Goal: Task Accomplishment & Management: Manage account settings

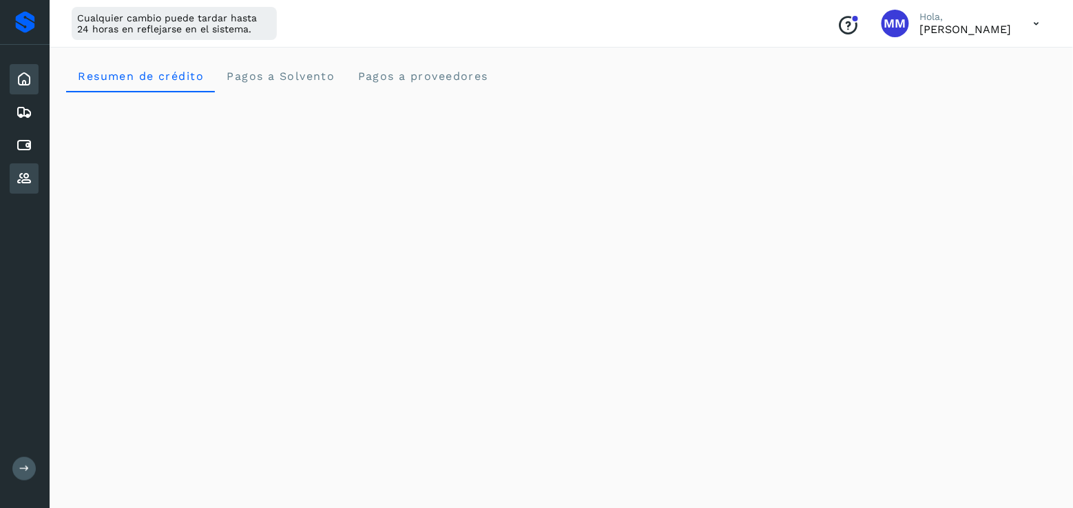
click at [20, 178] on icon at bounding box center [24, 178] width 17 height 17
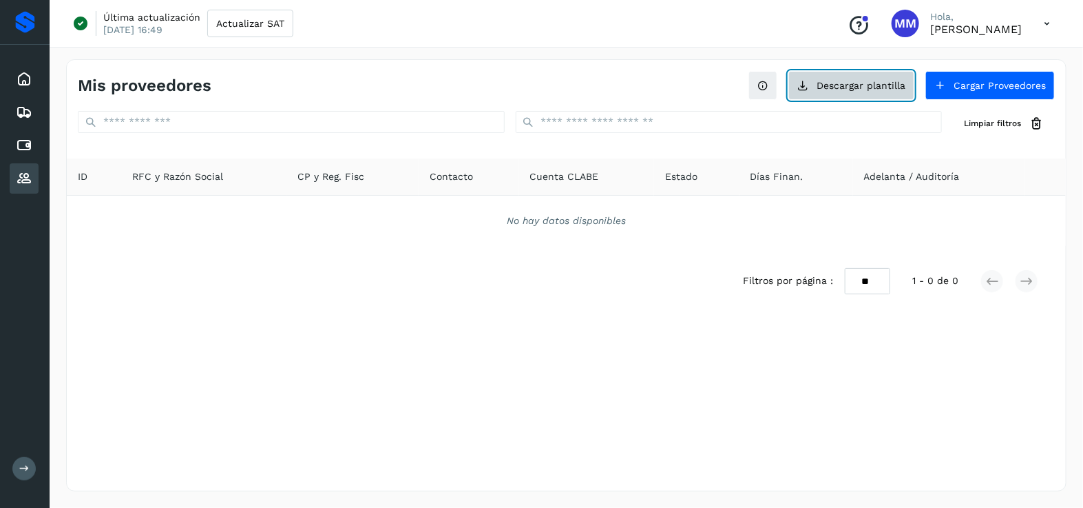
click at [855, 90] on button "Descargar plantilla" at bounding box center [852, 85] width 126 height 29
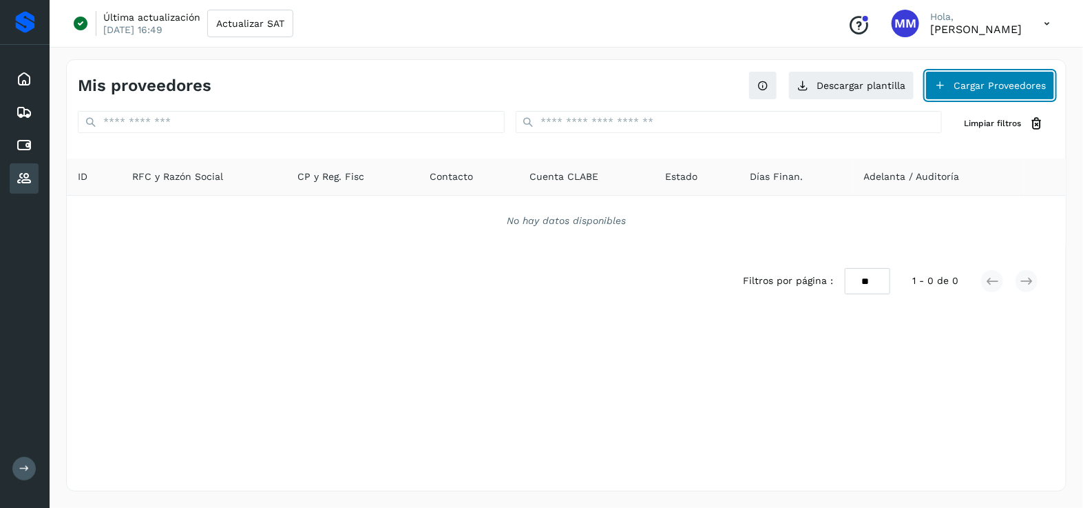
click at [1000, 85] on button "Cargar Proveedores" at bounding box center [990, 85] width 129 height 29
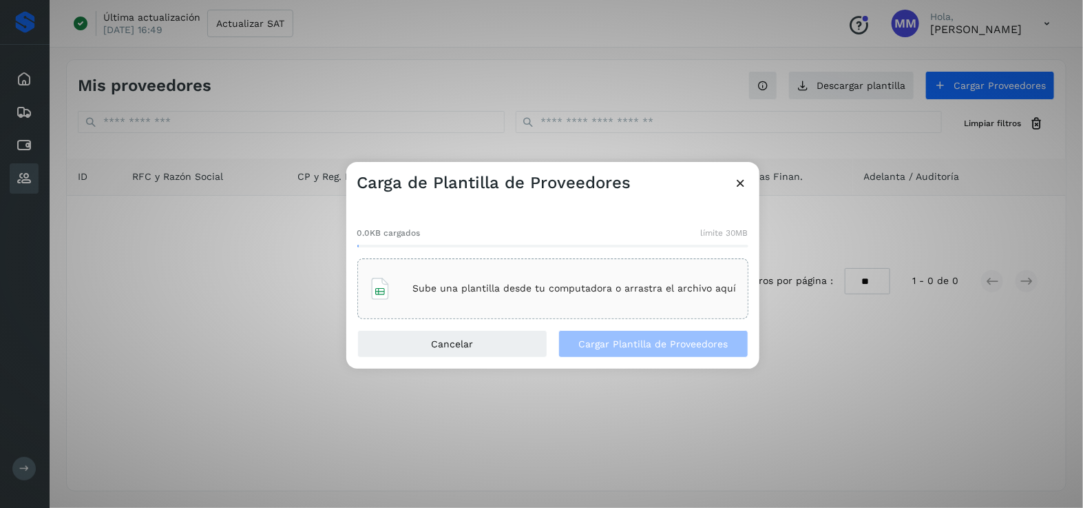
click at [514, 284] on p "Sube una plantilla desde tu computadora o arrastra el archivo aquí" at bounding box center [575, 288] width 324 height 12
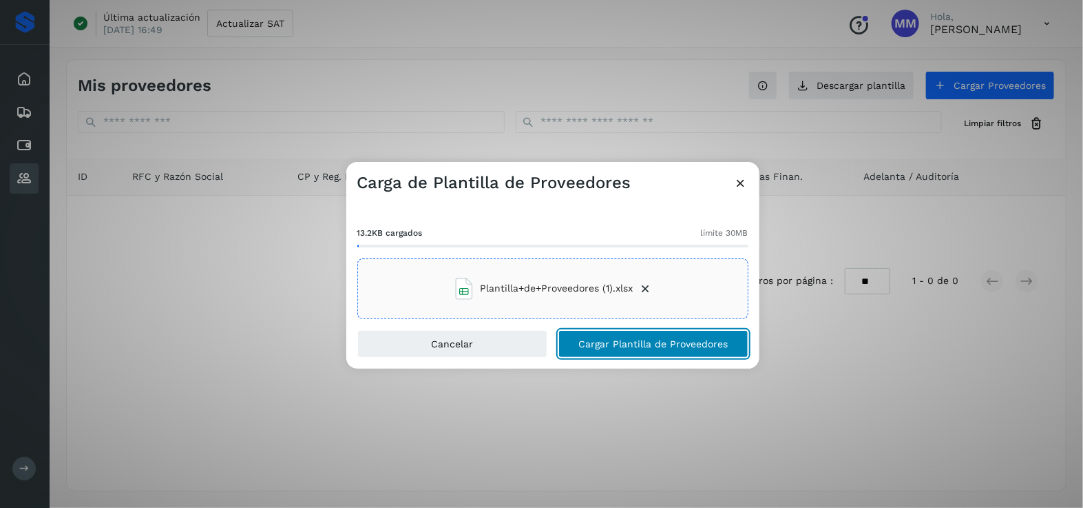
click at [596, 355] on button "Cargar Plantilla de Proveedores" at bounding box center [654, 344] width 190 height 28
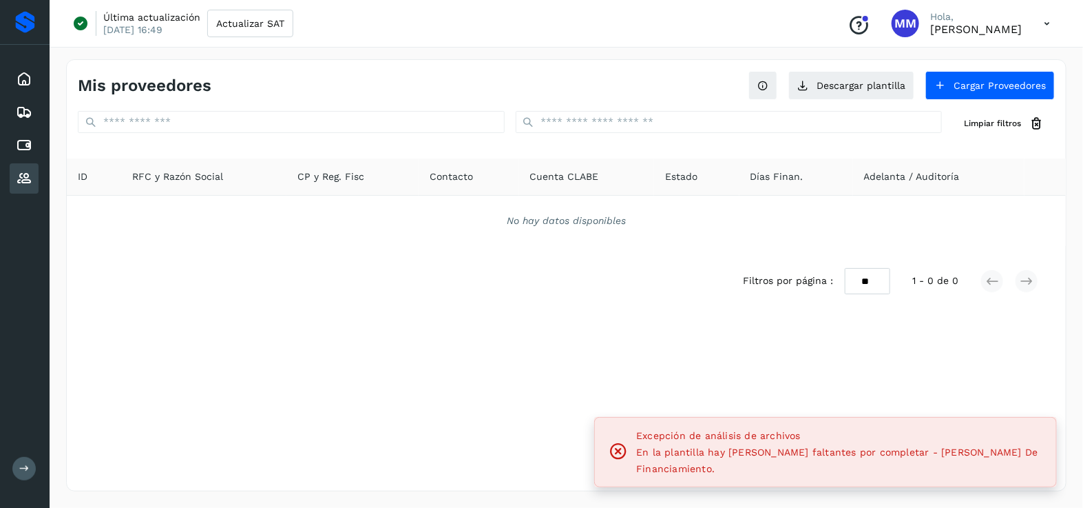
click at [855, 474] on div "En la plantilla hay [PERSON_NAME] faltantes por completar - [PERSON_NAME] De Fi…" at bounding box center [840, 460] width 409 height 33
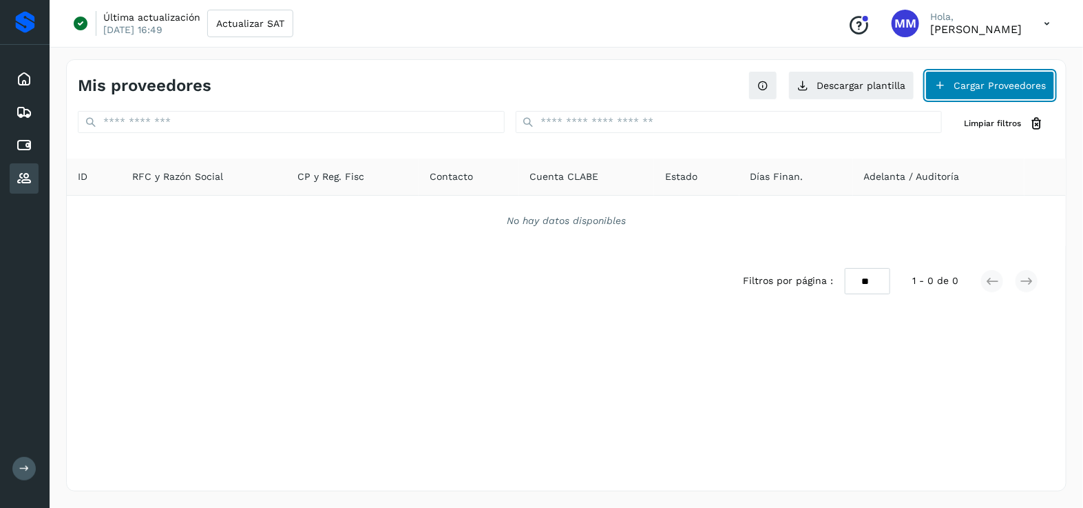
click at [1023, 74] on button "Cargar Proveedores" at bounding box center [990, 85] width 129 height 29
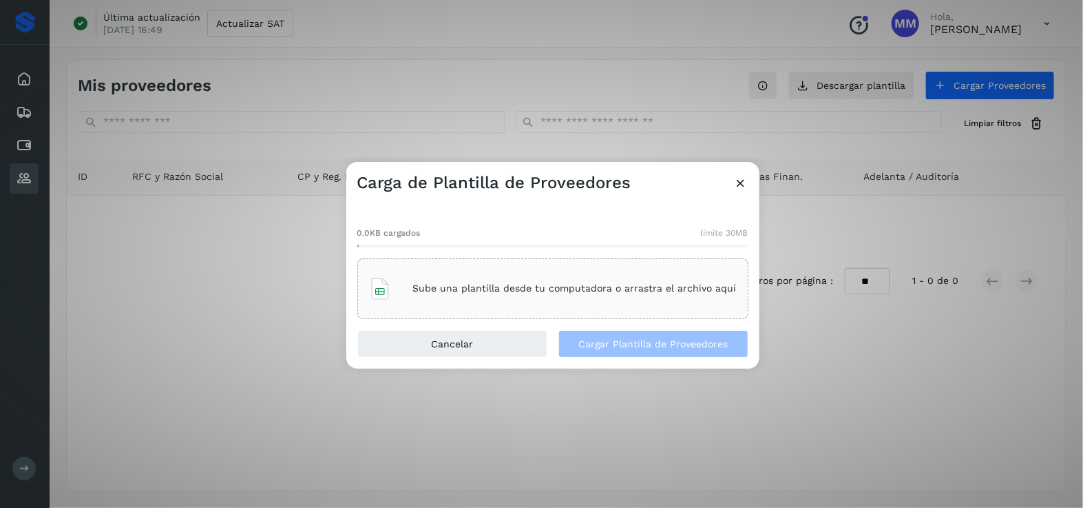
click at [619, 298] on div "Sube una plantilla desde tu computadora o arrastra el archivo aquí" at bounding box center [553, 288] width 368 height 37
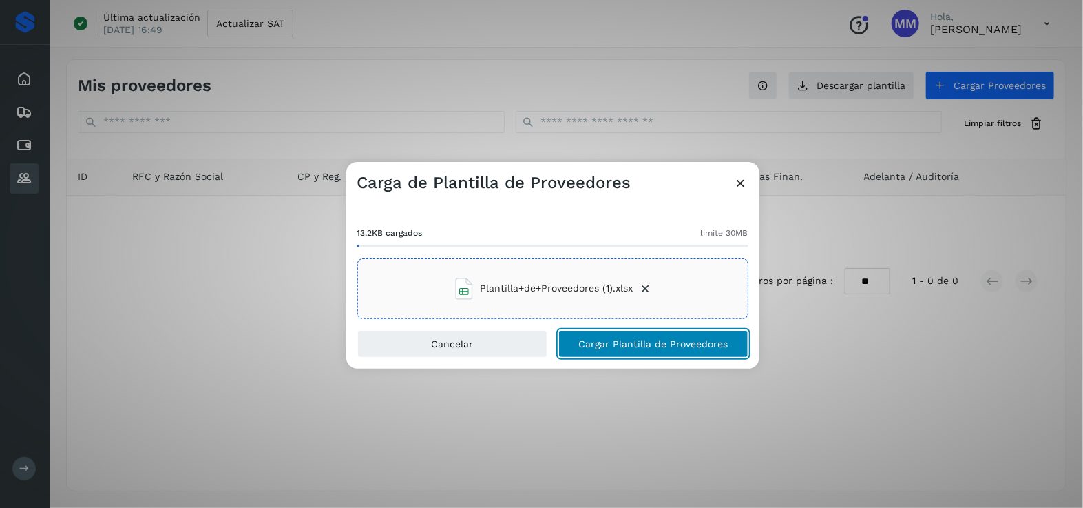
click at [618, 347] on span "Cargar Plantilla de Proveedores" at bounding box center [653, 344] width 149 height 10
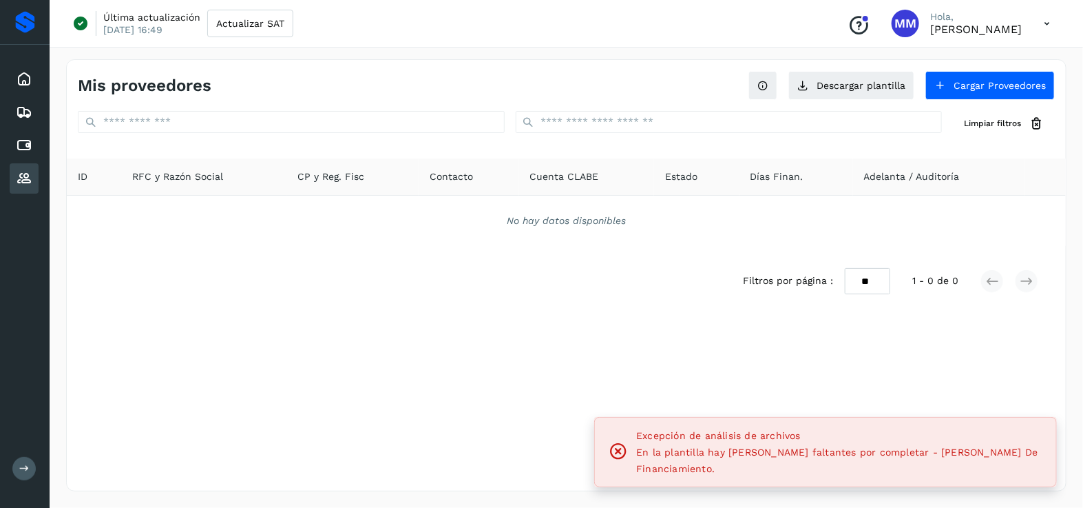
click at [928, 470] on span "En la plantilla hay [PERSON_NAME] faltantes por completar - [PERSON_NAME] De Fi…" at bounding box center [837, 460] width 402 height 28
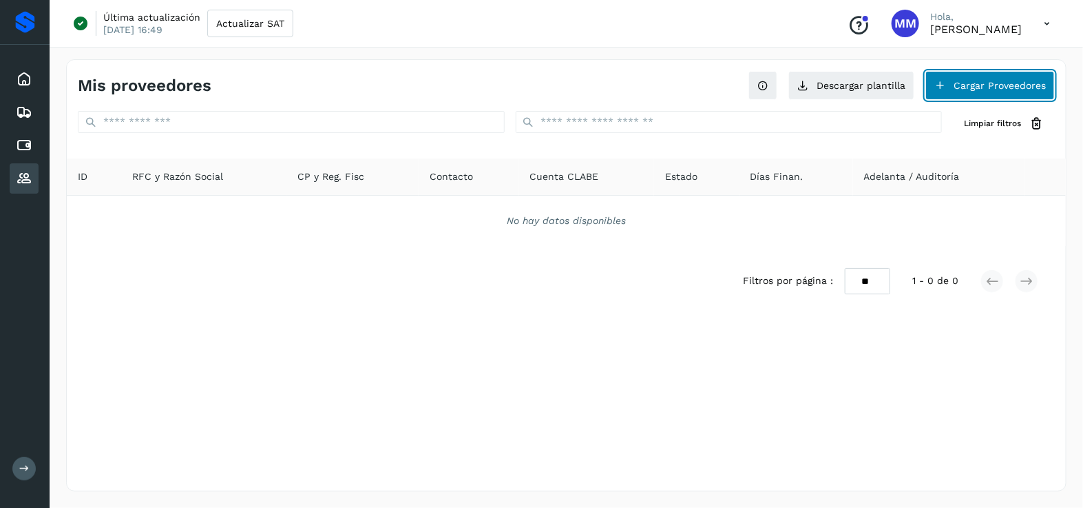
click at [996, 77] on button "Cargar Proveedores" at bounding box center [990, 85] width 129 height 29
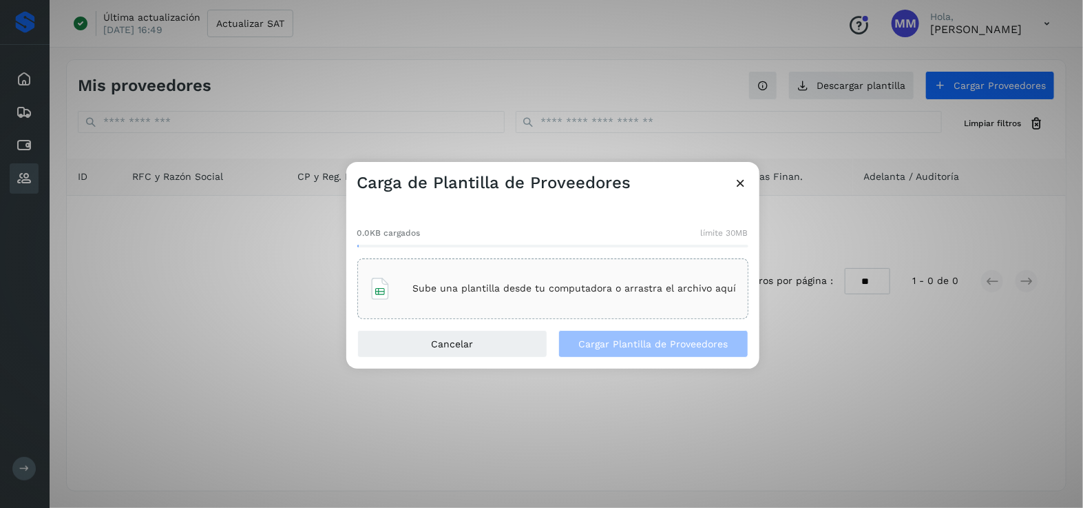
click at [452, 302] on div "Sube una plantilla desde tu computadora o arrastra el archivo aquí" at bounding box center [553, 288] width 368 height 37
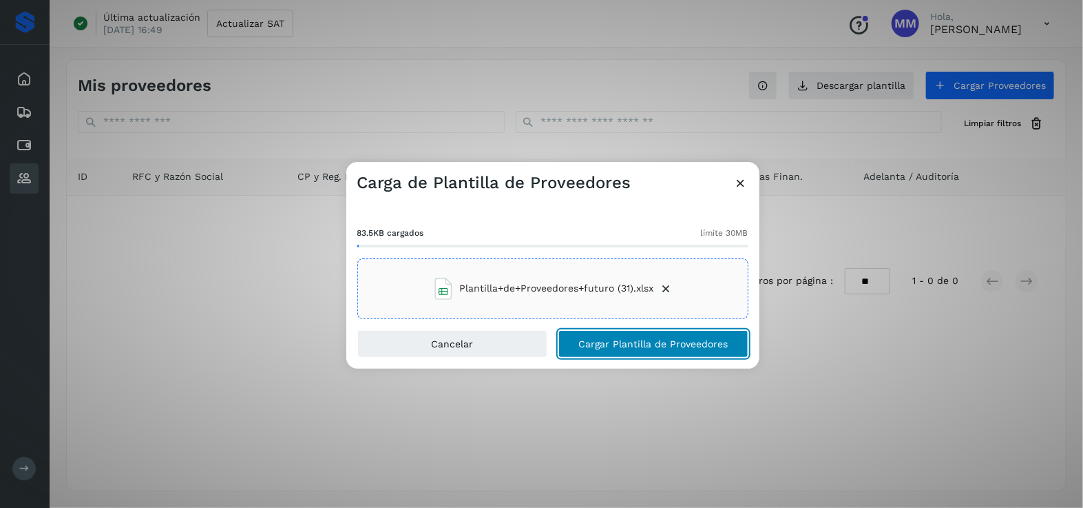
click at [591, 332] on button "Cargar Plantilla de Proveedores" at bounding box center [654, 344] width 190 height 28
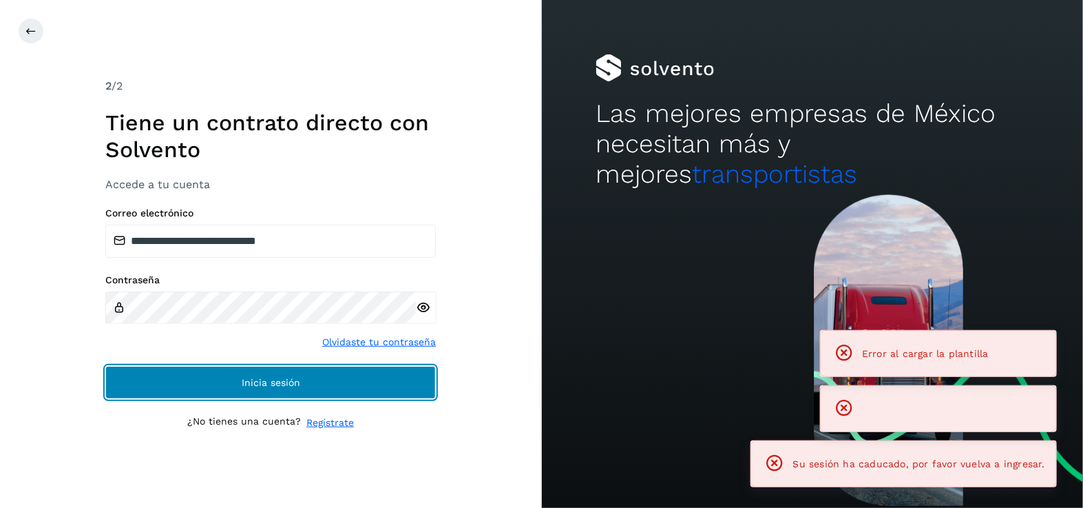
click at [383, 389] on button "Inicia sesión" at bounding box center [270, 382] width 331 height 33
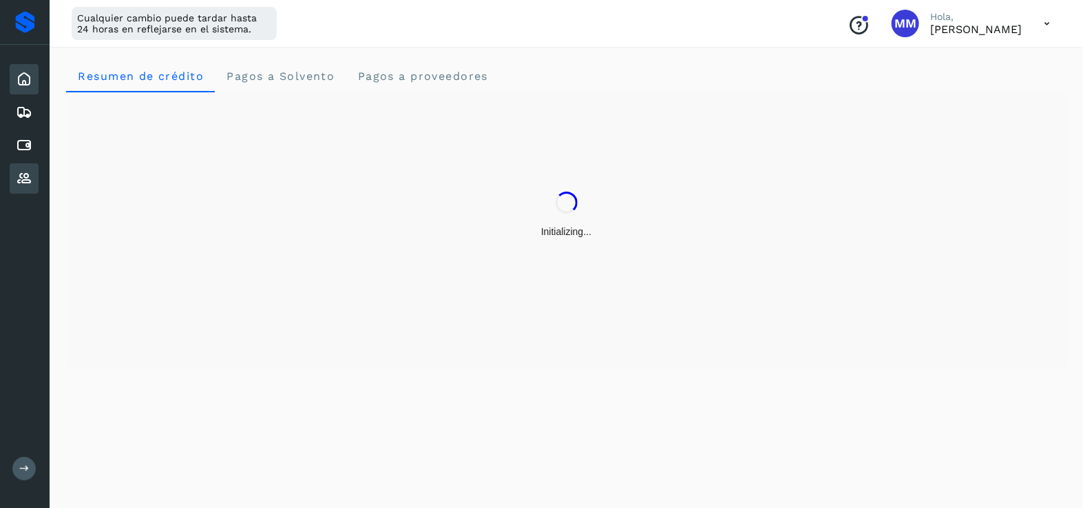
click at [22, 183] on icon at bounding box center [24, 178] width 17 height 17
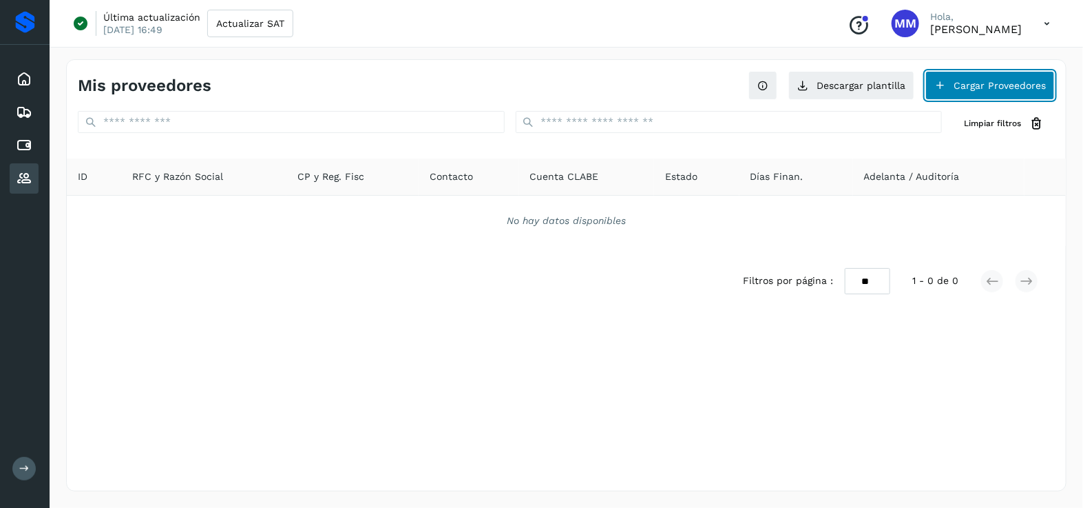
click at [1001, 86] on button "Cargar Proveedores" at bounding box center [990, 85] width 129 height 29
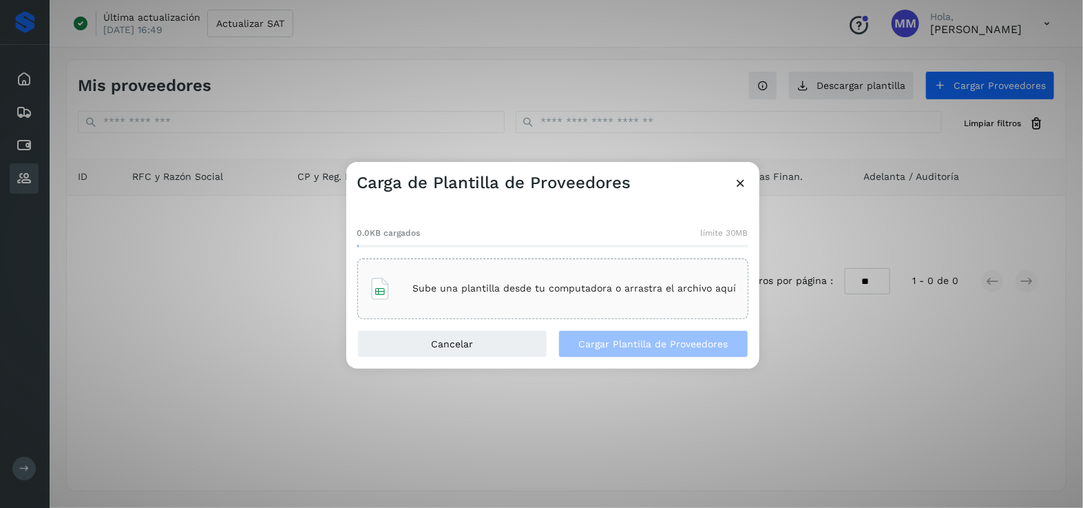
click at [519, 280] on div "Sube una plantilla desde tu computadora o arrastra el archivo aquí" at bounding box center [553, 288] width 368 height 37
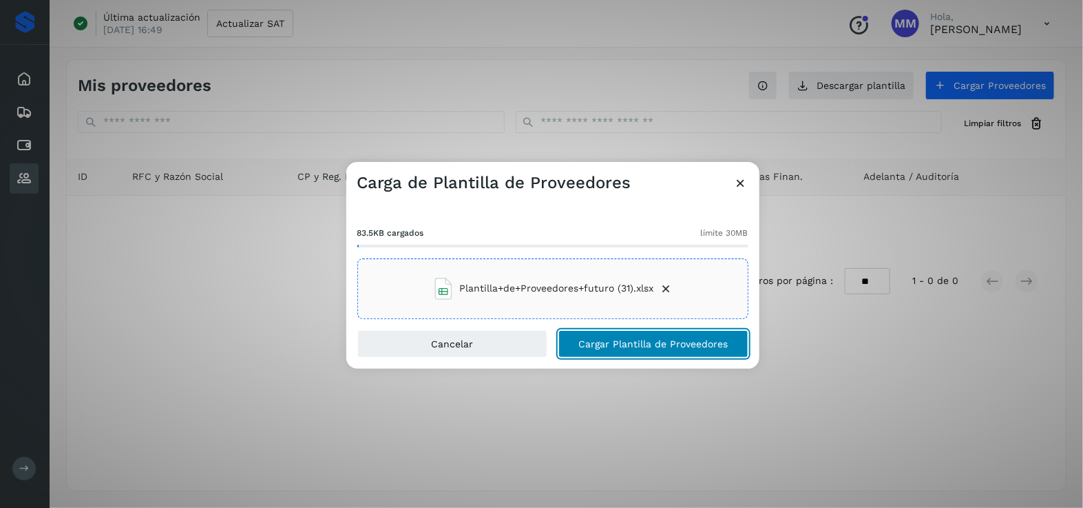
click at [652, 348] on span "Cargar Plantilla de Proveedores" at bounding box center [653, 344] width 149 height 10
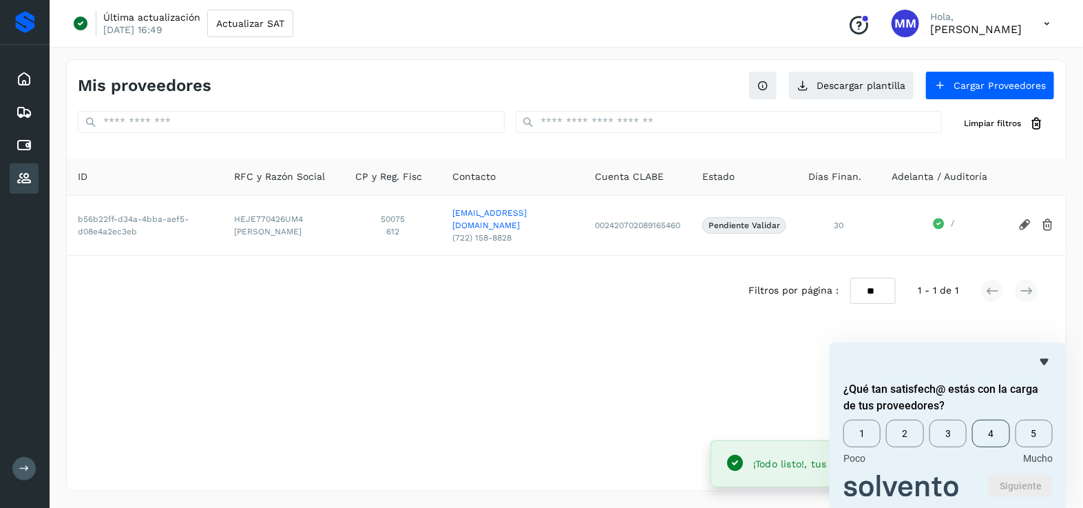
click at [989, 433] on span "4" at bounding box center [990, 433] width 37 height 28
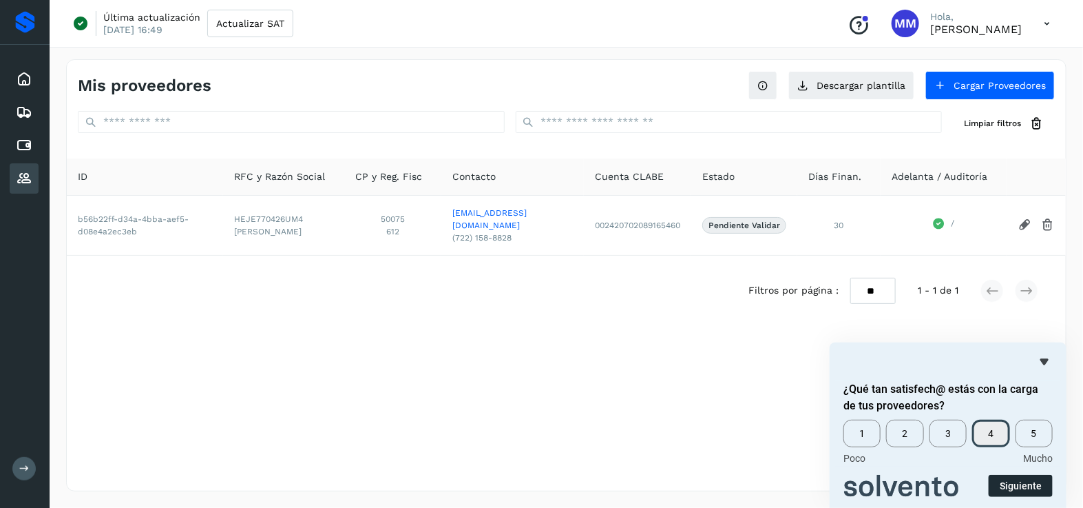
click at [1006, 486] on button "Siguiente" at bounding box center [1021, 486] width 64 height 22
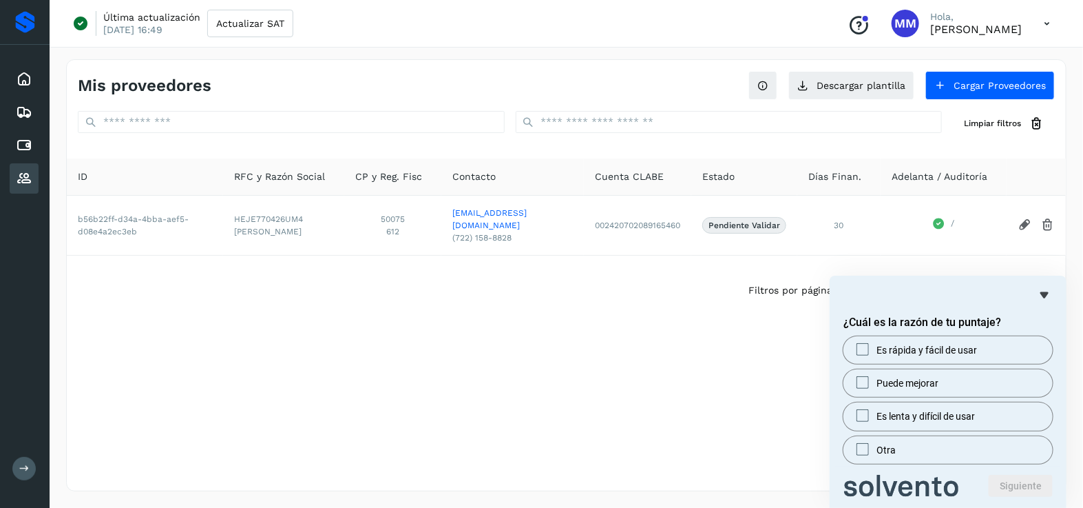
click at [702, 404] on div "Mis proveedores Descargar plantilla Cargar Proveedores Limpiar filtros ID RFC y…" at bounding box center [566, 275] width 1001 height 432
click at [1042, 295] on icon "Ocultar encuesta" at bounding box center [1045, 295] width 17 height 17
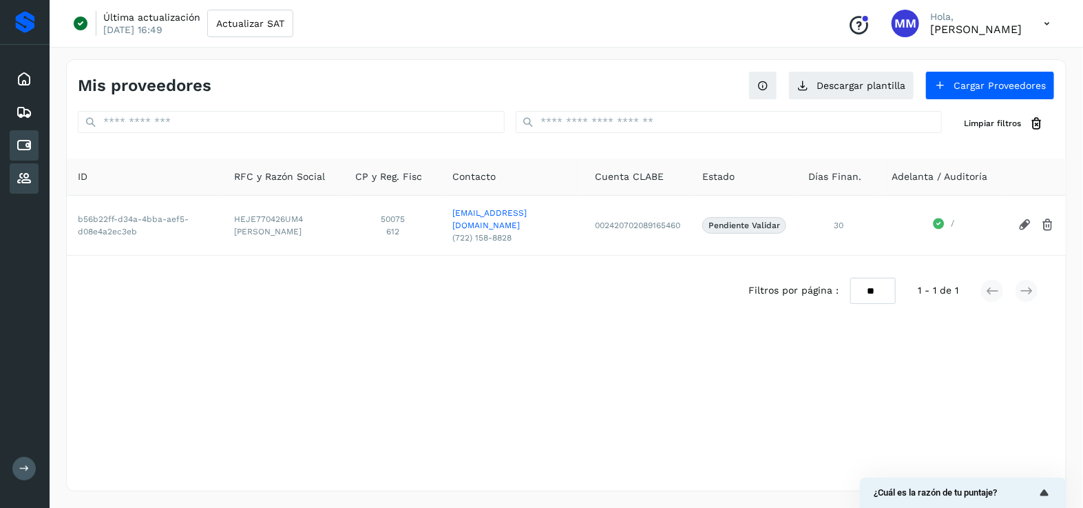
click at [28, 140] on icon at bounding box center [24, 145] width 17 height 17
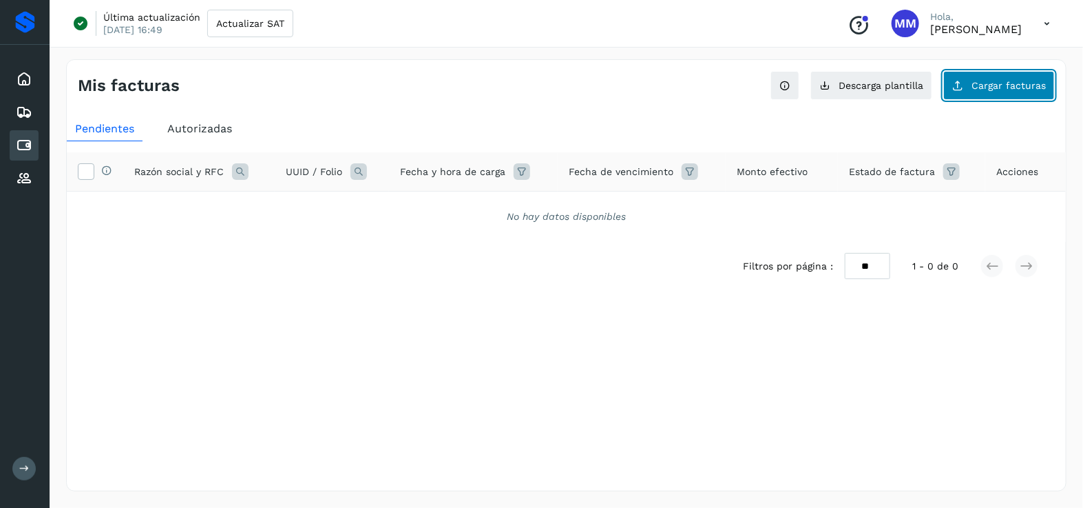
click at [989, 81] on span "Cargar facturas" at bounding box center [1009, 86] width 74 height 10
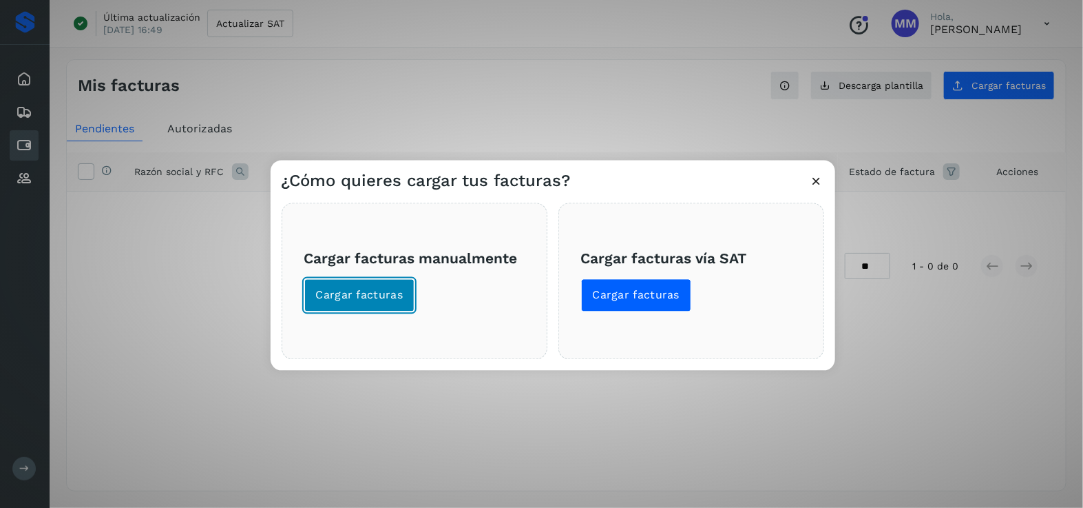
click at [384, 298] on span "Cargar facturas" at bounding box center [359, 294] width 87 height 15
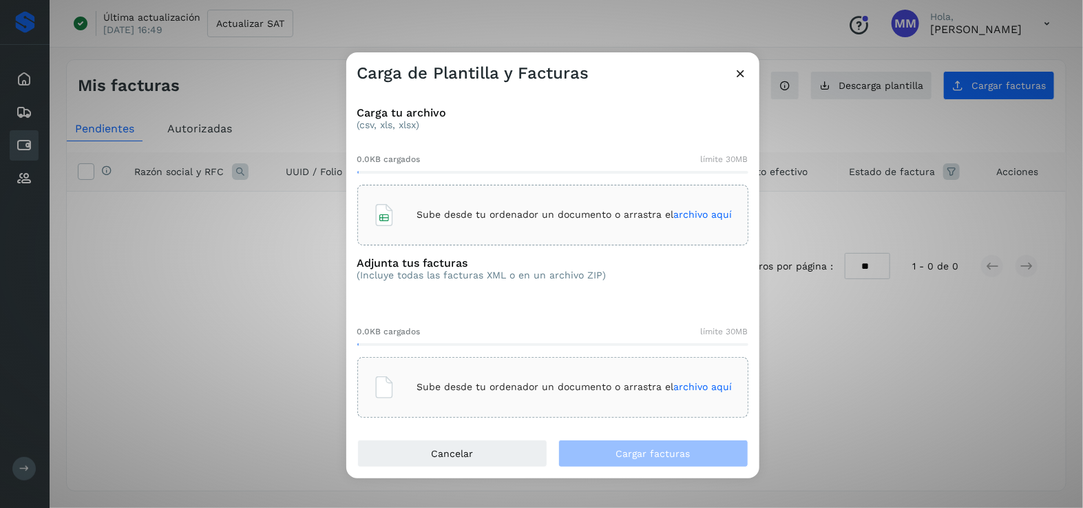
click at [563, 205] on div "Sube desde tu ordenador un documento o arrastra el archivo aquí" at bounding box center [553, 214] width 360 height 37
click at [564, 386] on p "Sube desde tu ordenador un documento o arrastra el archivo aquí" at bounding box center [574, 387] width 315 height 12
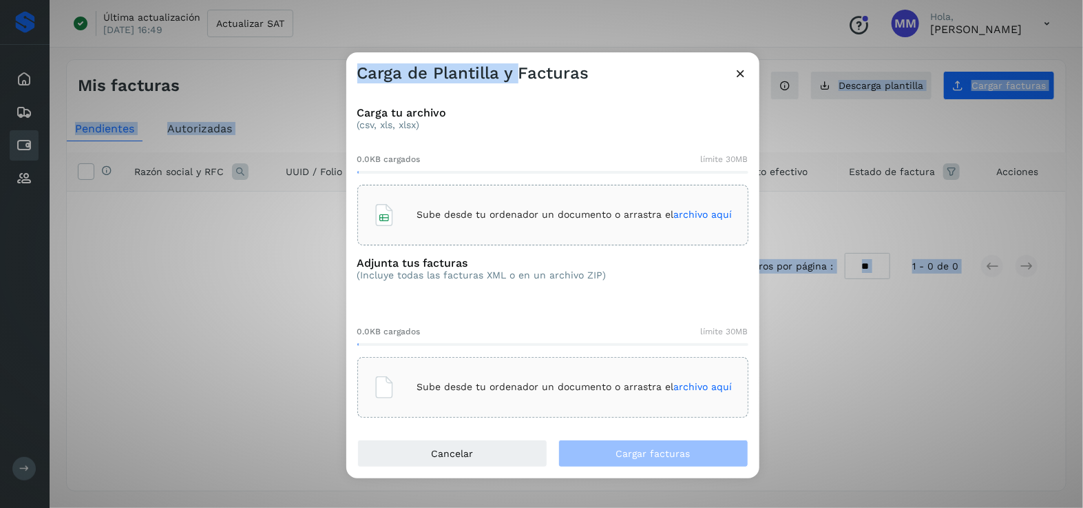
drag, startPoint x: 518, startPoint y: 65, endPoint x: 272, endPoint y: -9, distance: 256.9
click at [272, 0] on html "Inicio Embarques Cuentas por pagar Proveedores Salir Última actualización [DATE…" at bounding box center [541, 254] width 1083 height 508
drag, startPoint x: 623, startPoint y: 61, endPoint x: 311, endPoint y: -13, distance: 320.7
click at [311, 0] on html "Inicio Embarques Cuentas por pagar Proveedores Salir Última actualización [DATE…" at bounding box center [541, 254] width 1083 height 508
click at [627, 63] on div "Carga de Plantilla y Facturas" at bounding box center [552, 68] width 413 height 32
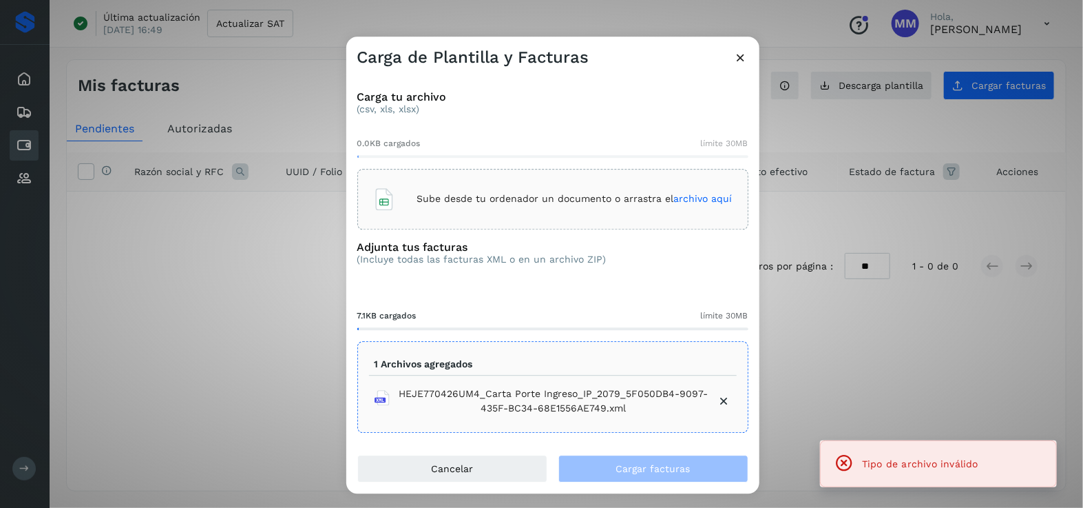
click at [665, 320] on div "7.1KB cargados límite 30MB" at bounding box center [552, 315] width 391 height 12
click at [614, 295] on div "Adjunta tus facturas (Incluye todas las facturas XML o en un archivo ZIP) 7.1KB…" at bounding box center [552, 336] width 391 height 193
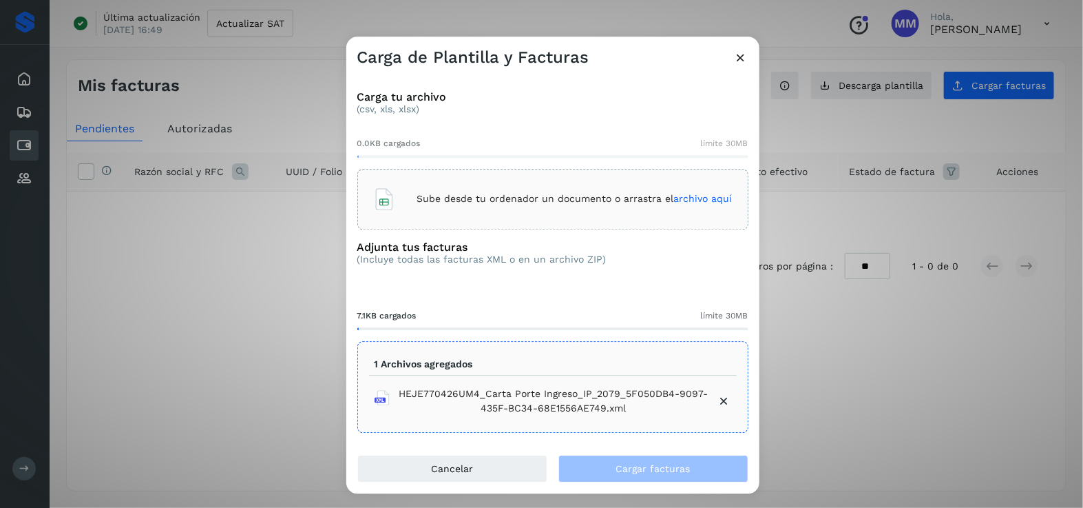
click at [304, 250] on div "Carga de Plantilla y Facturas Carga tu archivo (csv, xls, xlsx) 0.0KB cargados …" at bounding box center [541, 254] width 1083 height 508
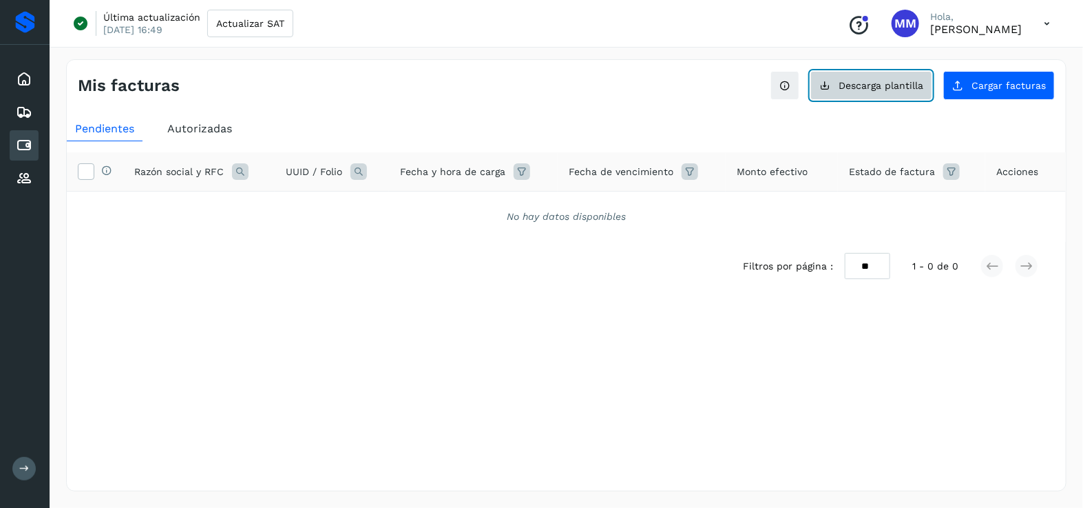
click at [868, 92] on button "Descarga plantilla" at bounding box center [872, 85] width 122 height 29
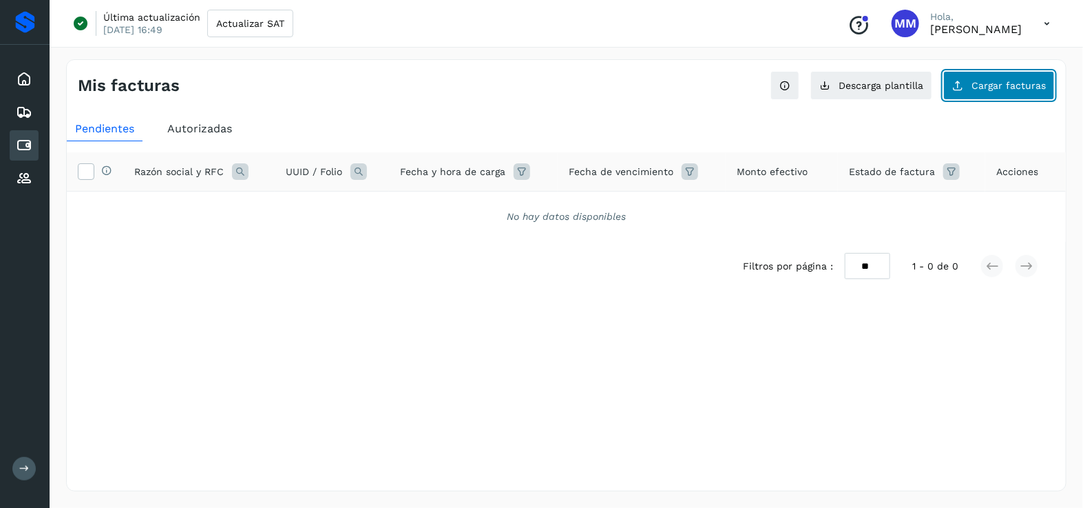
click at [979, 84] on span "Cargar facturas" at bounding box center [1009, 86] width 74 height 10
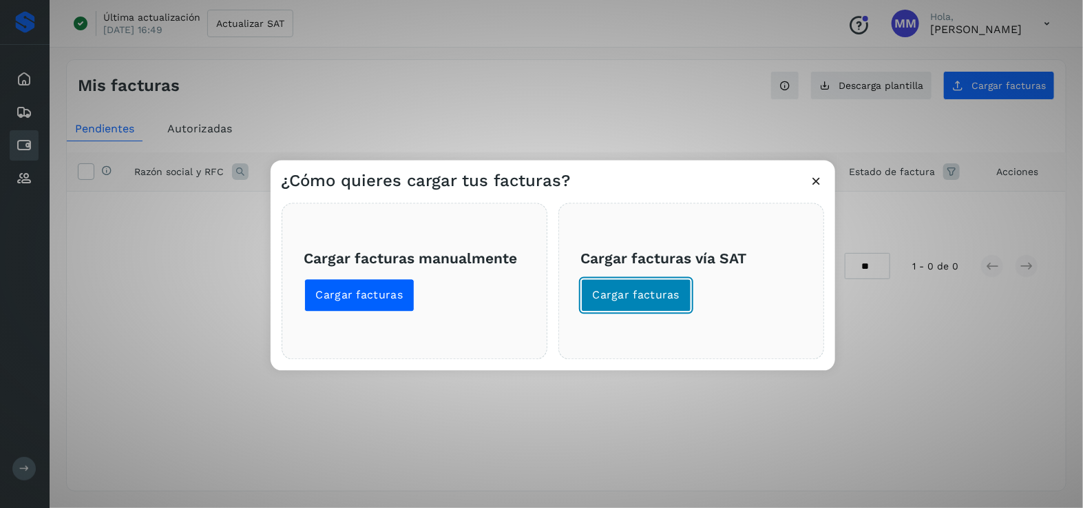
click at [605, 289] on span "Cargar facturas" at bounding box center [636, 294] width 87 height 15
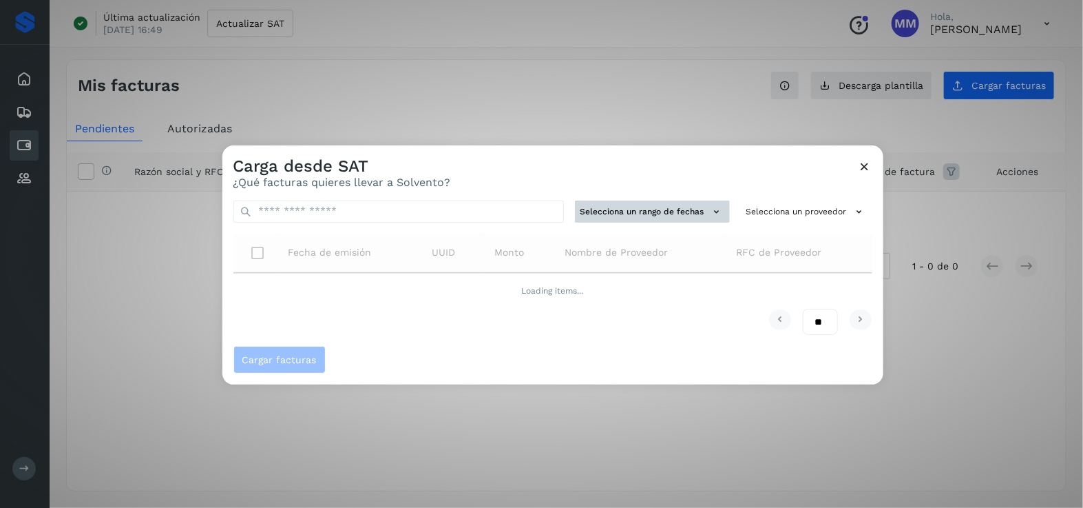
click at [651, 213] on button "Selecciona un rango de fechas" at bounding box center [652, 211] width 155 height 23
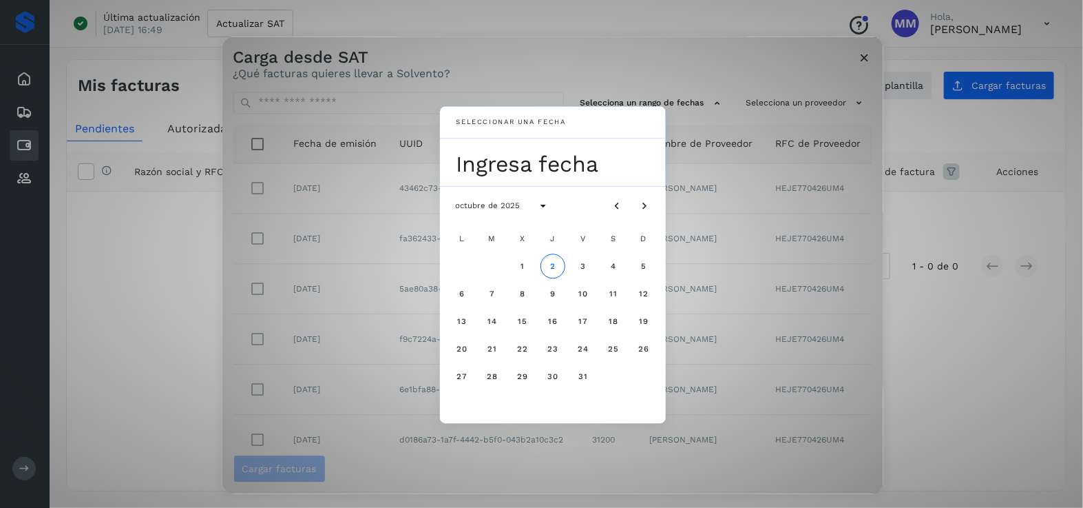
click at [791, 211] on div "Seleccionar una fecha Ingresa fecha octubre de 2025 L M X J V S D 1 2 3 4 5 6 7…" at bounding box center [552, 265] width 661 height 457
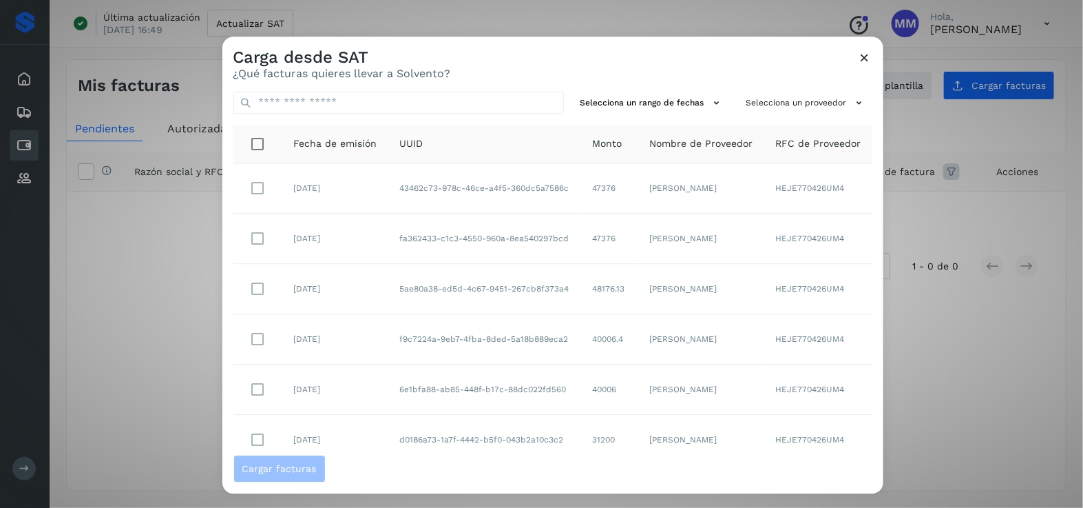
click at [738, 321] on td "[PERSON_NAME]" at bounding box center [701, 340] width 125 height 50
click at [694, 105] on button "Selecciona un rango de fechas" at bounding box center [652, 103] width 155 height 23
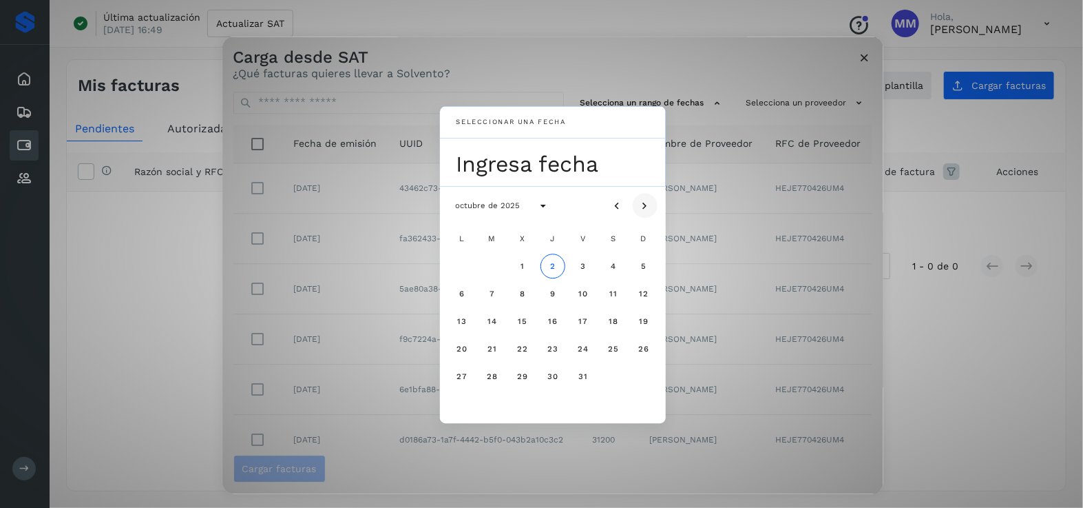
click at [645, 203] on icon "Mes siguiente" at bounding box center [645, 206] width 14 height 14
click at [616, 204] on icon "Mes anterior" at bounding box center [618, 206] width 14 height 14
click at [530, 267] on button "1" at bounding box center [522, 266] width 25 height 25
click at [554, 259] on button "2" at bounding box center [553, 266] width 25 height 25
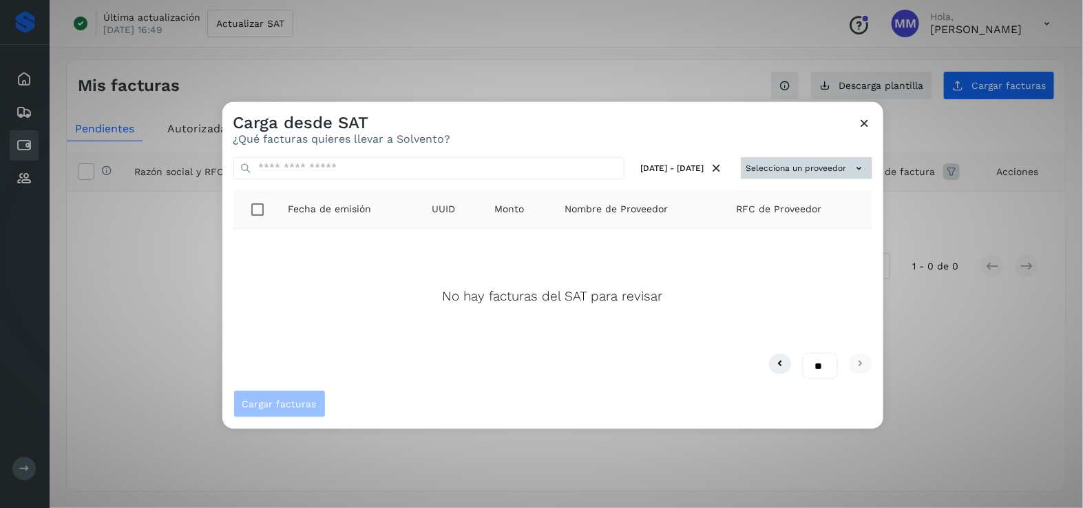
click at [756, 165] on button "Selecciona un proveedor" at bounding box center [807, 167] width 132 height 23
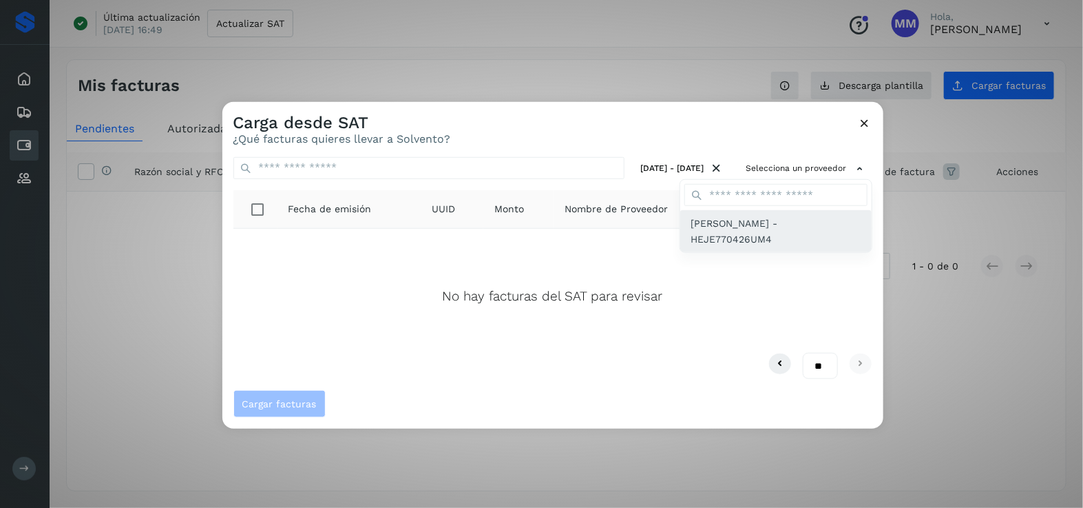
click at [749, 228] on span "[PERSON_NAME] - HEJE770426UM4" at bounding box center [775, 231] width 169 height 31
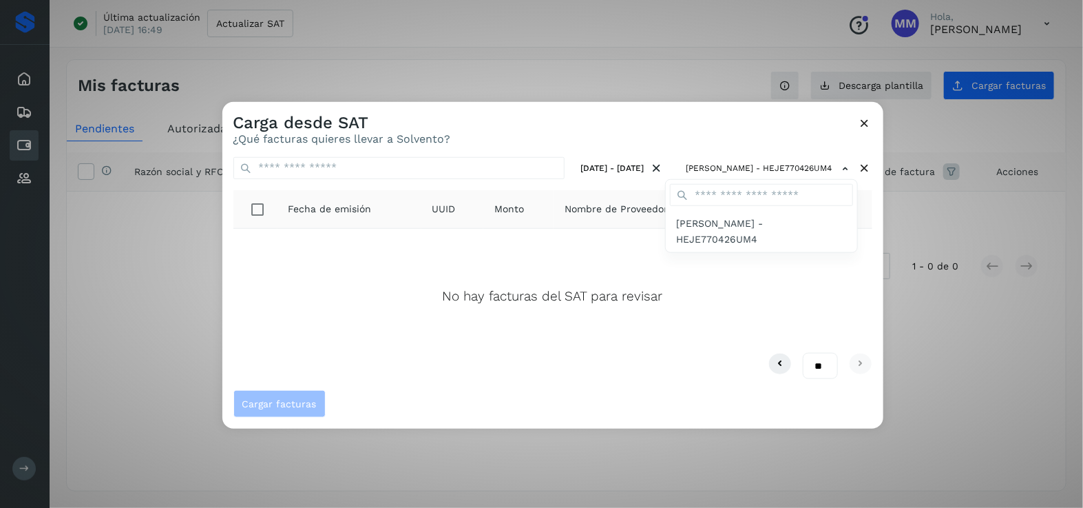
click at [560, 169] on div at bounding box center [763, 355] width 1083 height 508
click at [576, 163] on button "[DATE] - [DATE]" at bounding box center [623, 167] width 94 height 23
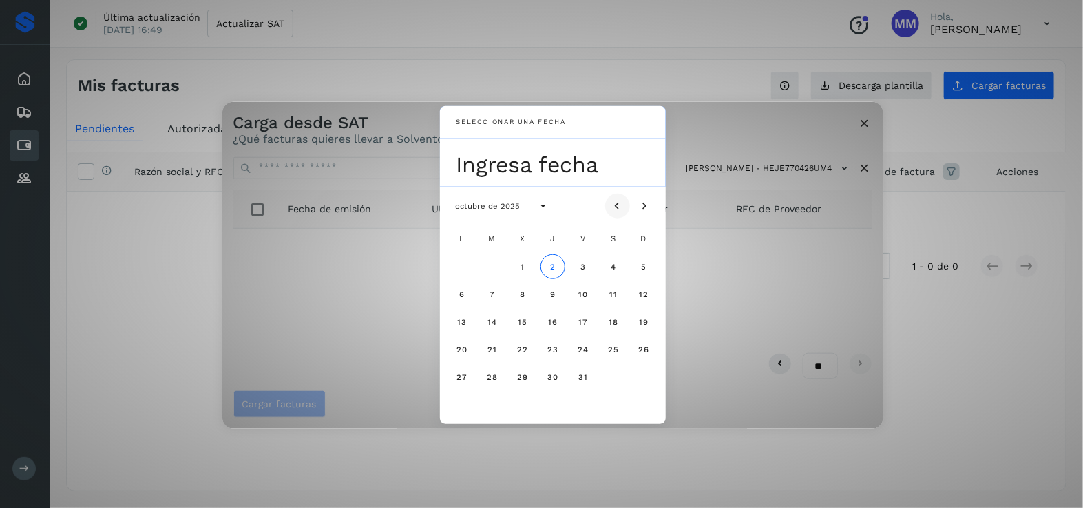
drag, startPoint x: 623, startPoint y: 200, endPoint x: 618, endPoint y: 205, distance: 7.3
click at [623, 200] on icon "Mes anterior" at bounding box center [618, 206] width 14 height 14
click at [481, 379] on button "30" at bounding box center [492, 376] width 25 height 25
click at [648, 202] on icon "Mes siguiente" at bounding box center [645, 206] width 14 height 14
click at [550, 262] on span "2" at bounding box center [553, 267] width 6 height 10
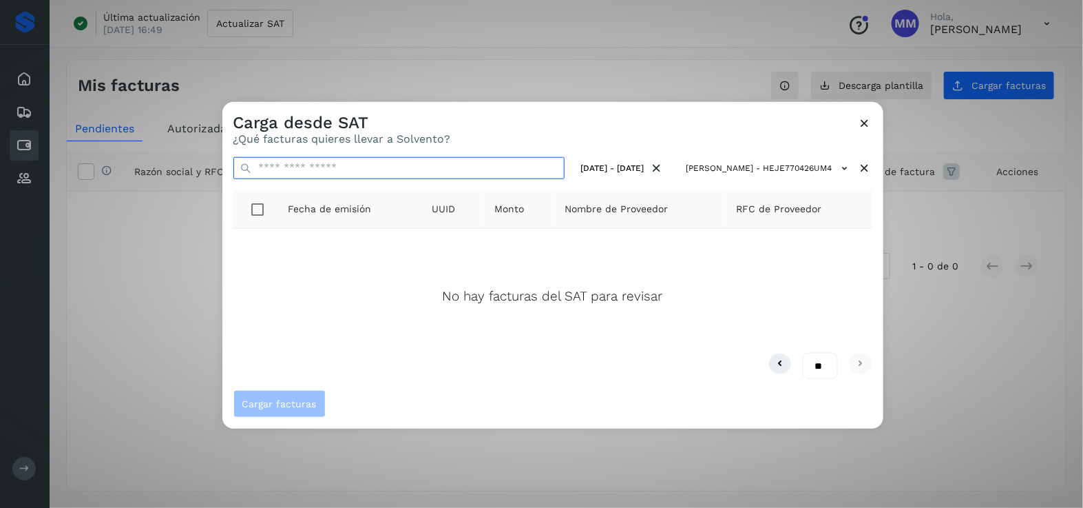
click at [398, 167] on input "text" at bounding box center [398, 167] width 331 height 22
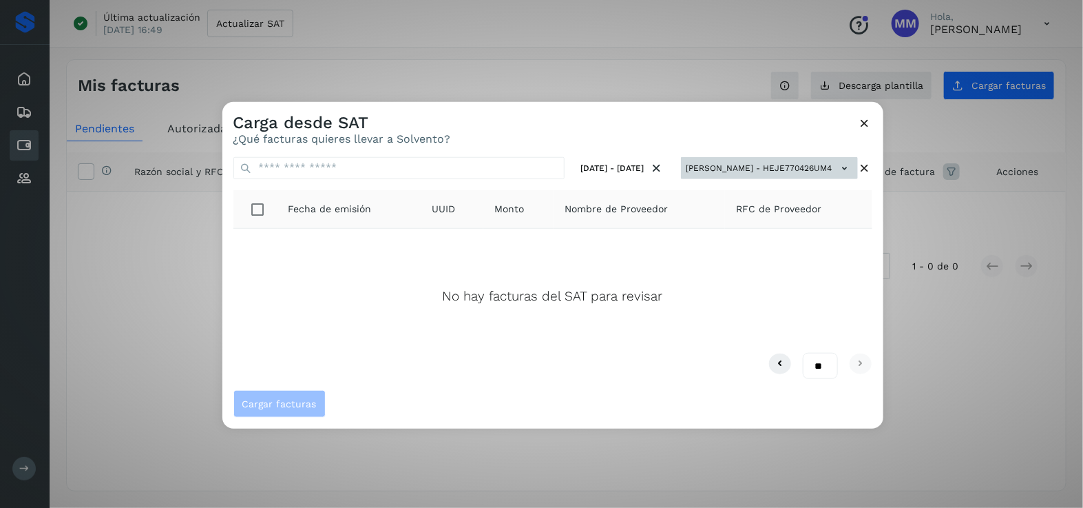
click at [846, 168] on icon at bounding box center [845, 167] width 14 height 14
click at [846, 168] on div at bounding box center [763, 355] width 1083 height 508
drag, startPoint x: 746, startPoint y: 333, endPoint x: 773, endPoint y: 332, distance: 27.6
click at [746, 333] on div "No hay facturas del SAT para revisar" at bounding box center [552, 290] width 617 height 101
click at [933, 315] on div "Carga desde SAT ¿Qué facturas quieres llevar a Solvento? [DATE] - [DATE] [PERSO…" at bounding box center [541, 254] width 1083 height 508
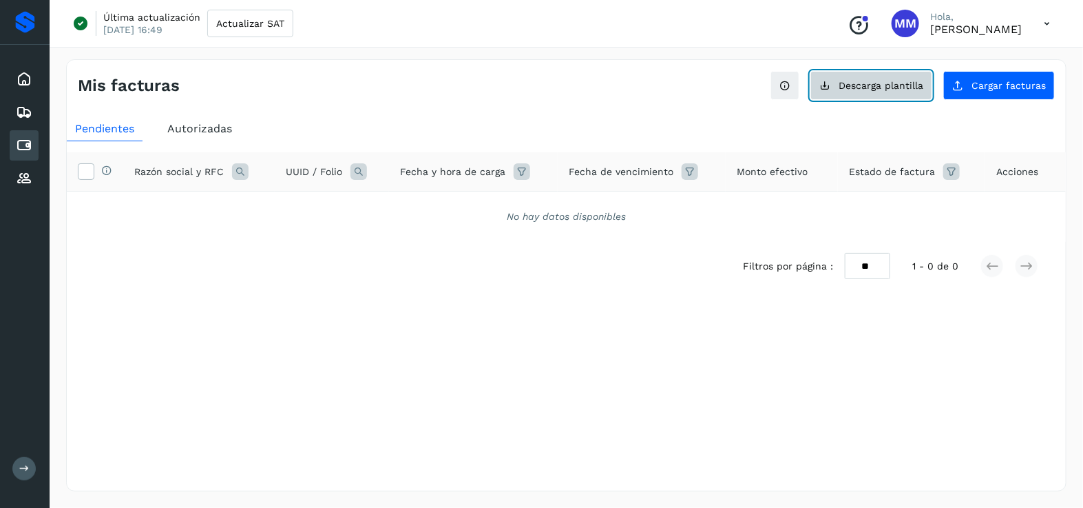
click at [903, 87] on span "Descarga plantilla" at bounding box center [881, 86] width 85 height 10
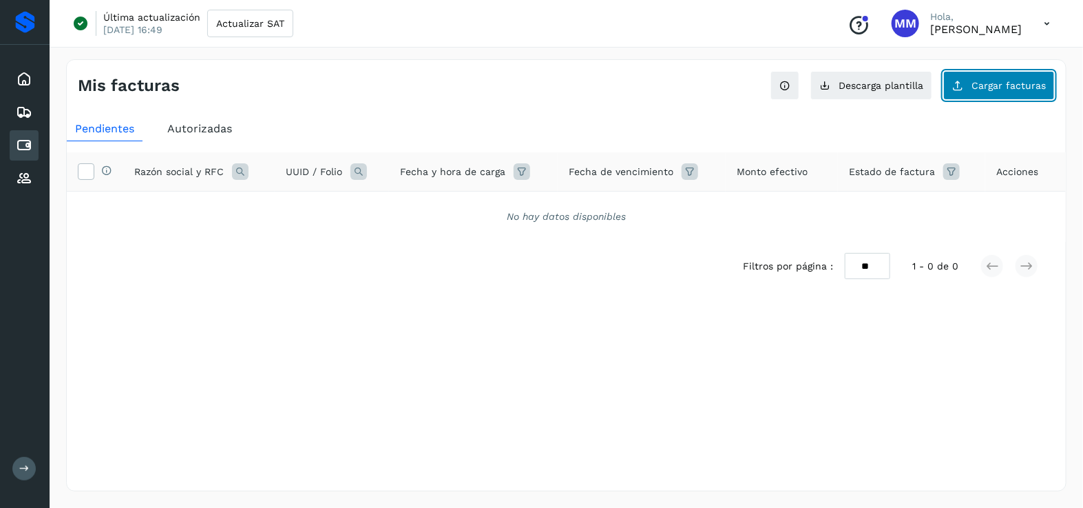
click at [986, 85] on span "Cargar facturas" at bounding box center [1009, 86] width 74 height 10
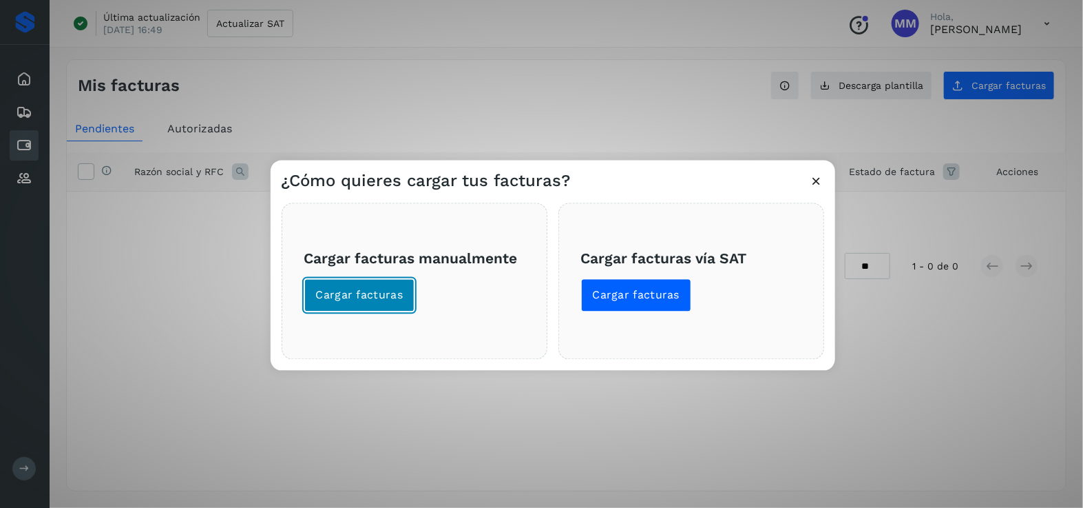
click at [386, 282] on button "Cargar facturas" at bounding box center [359, 294] width 111 height 33
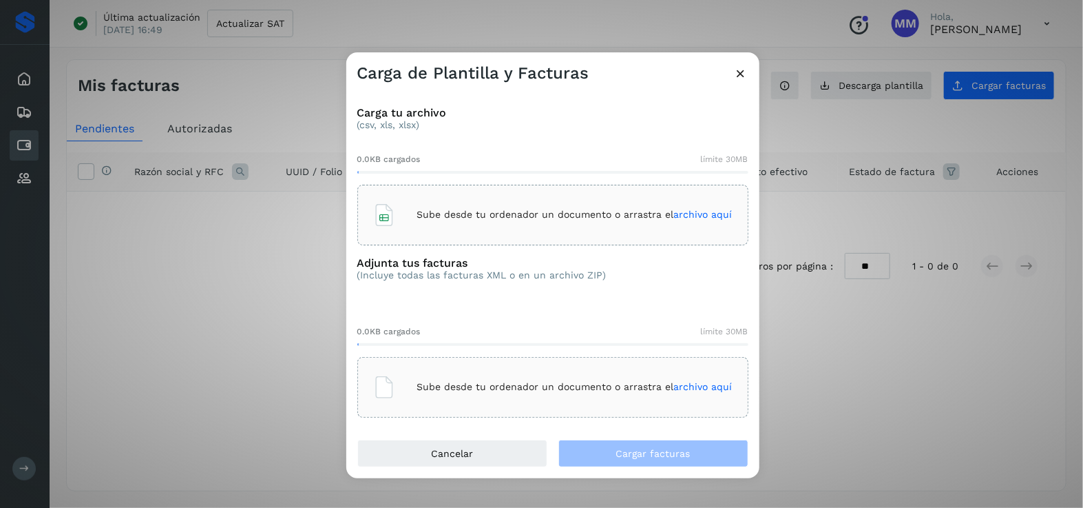
click at [483, 206] on div "Sube desde tu ordenador un documento o arrastra el archivo aquí" at bounding box center [553, 214] width 360 height 37
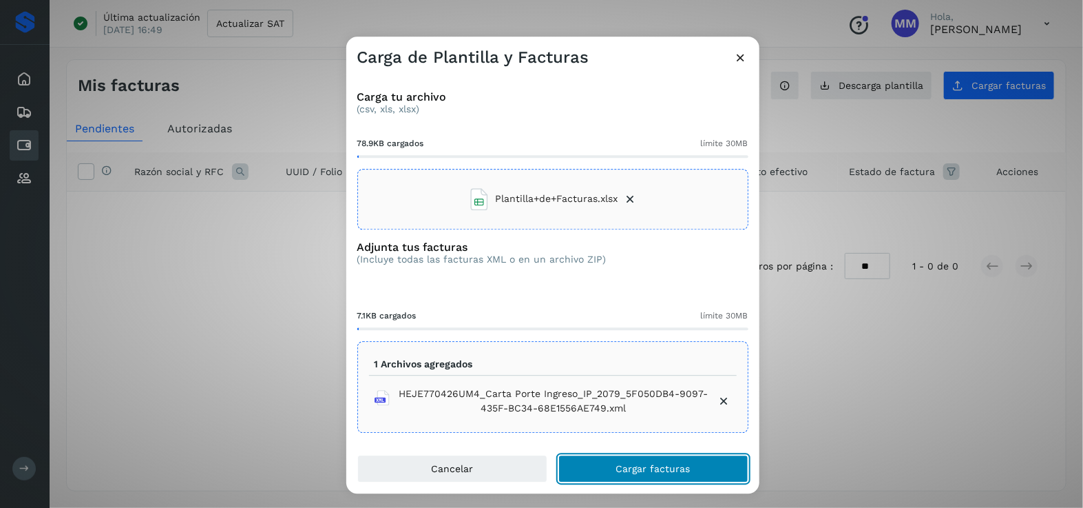
click at [596, 464] on button "Cargar facturas" at bounding box center [654, 469] width 190 height 28
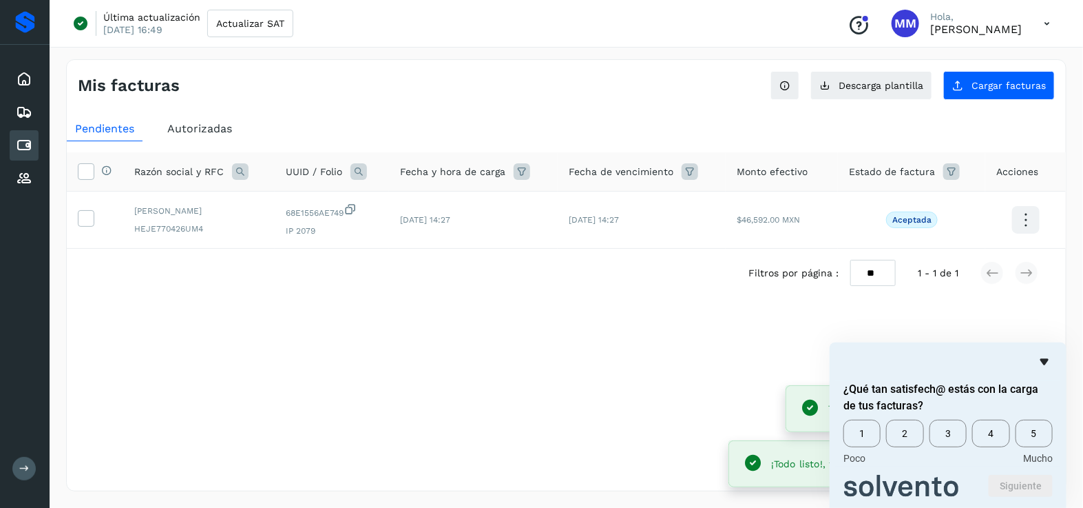
click at [1041, 360] on icon "Ocultar encuesta" at bounding box center [1045, 361] width 17 height 17
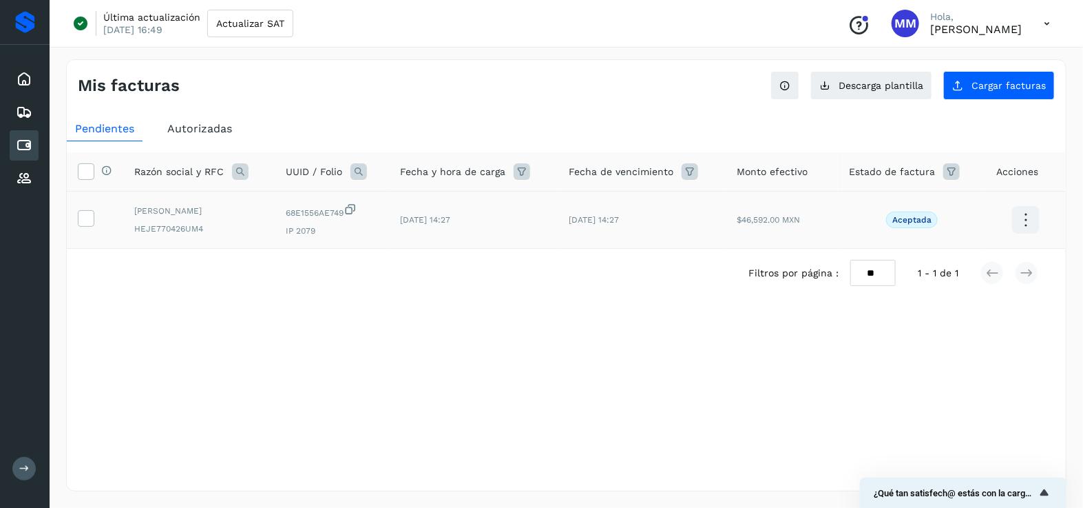
click at [1021, 222] on icon at bounding box center [1026, 220] width 32 height 32
click at [977, 330] on div at bounding box center [541, 254] width 1083 height 508
click at [92, 218] on label at bounding box center [86, 218] width 17 height 17
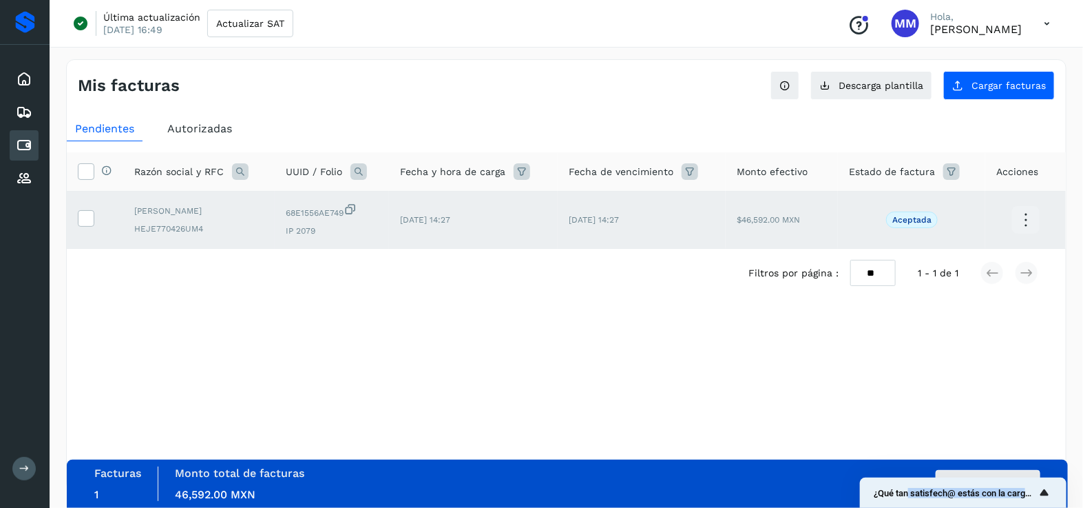
drag, startPoint x: 1043, startPoint y: 481, endPoint x: 905, endPoint y: 493, distance: 138.9
drag, startPoint x: 905, startPoint y: 493, endPoint x: 890, endPoint y: 488, distance: 16.1
click at [890, 488] on div "¿Qué tan satisfech@ estás con la carga de tus facturas?" at bounding box center [963, 492] width 179 height 17
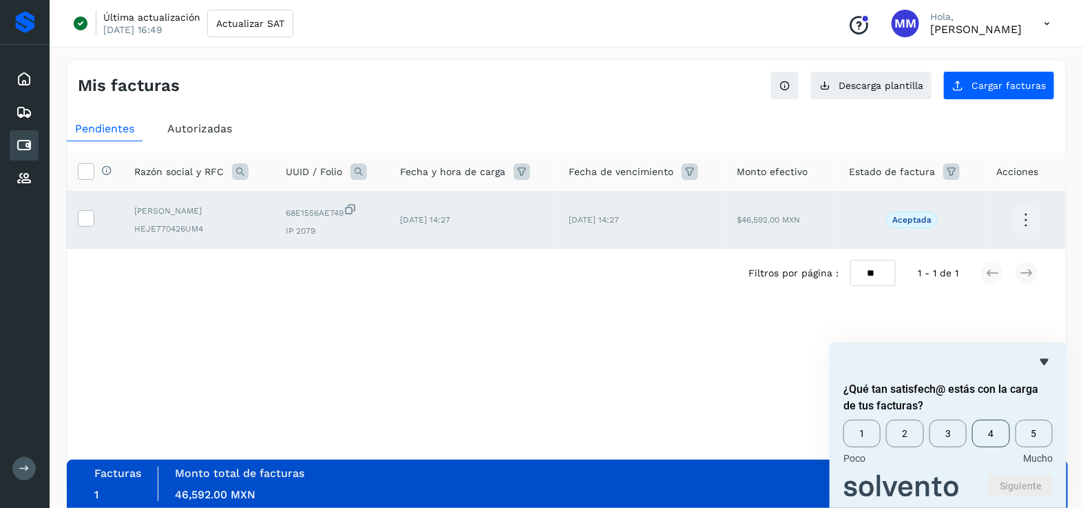
click at [996, 439] on span "4" at bounding box center [990, 433] width 37 height 28
click at [1010, 473] on form "¿Qué tan satisfech@ estás con la carga de tus facturas? 1 2 3 4 5 Poco Mucho Si…" at bounding box center [948, 439] width 237 height 116
click at [1010, 479] on button "Siguiente" at bounding box center [1021, 486] width 64 height 22
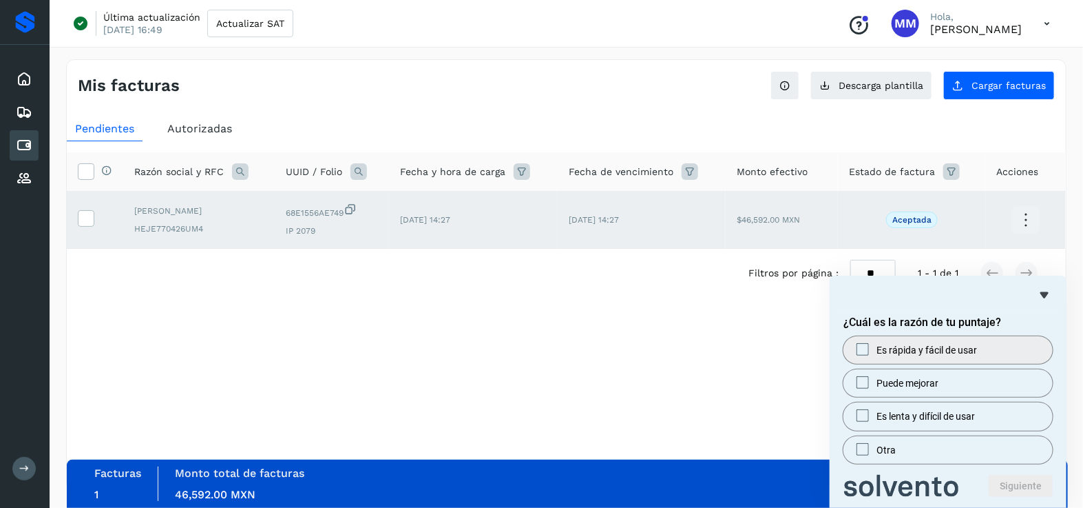
click at [948, 355] on span "Es rápida y fácil de usar" at bounding box center [927, 350] width 101 height 14
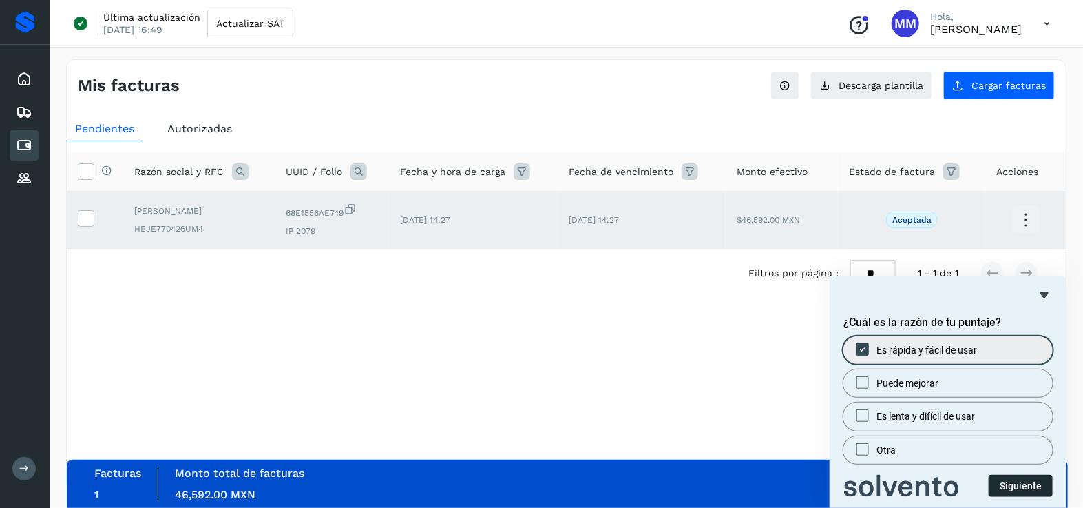
click at [1011, 479] on button "Siguiente" at bounding box center [1021, 486] width 64 height 22
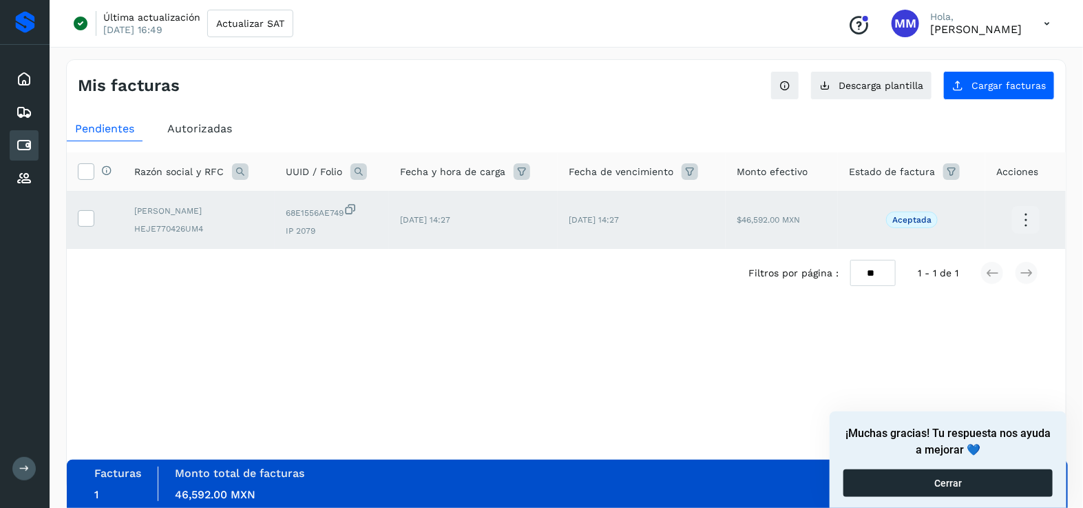
click at [997, 476] on button "Cerrar" at bounding box center [948, 483] width 209 height 28
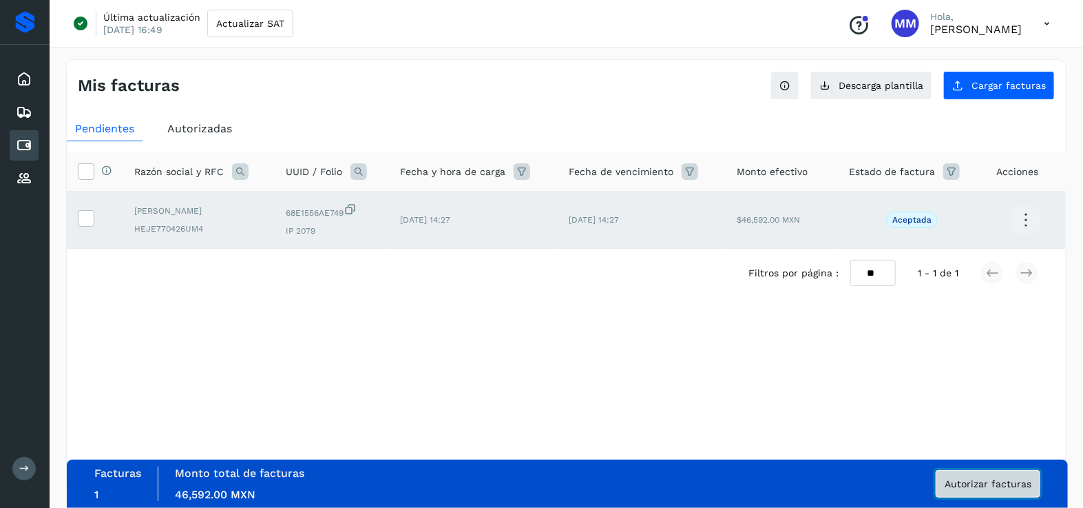
click at [1021, 479] on span "Autorizar facturas" at bounding box center [988, 484] width 87 height 10
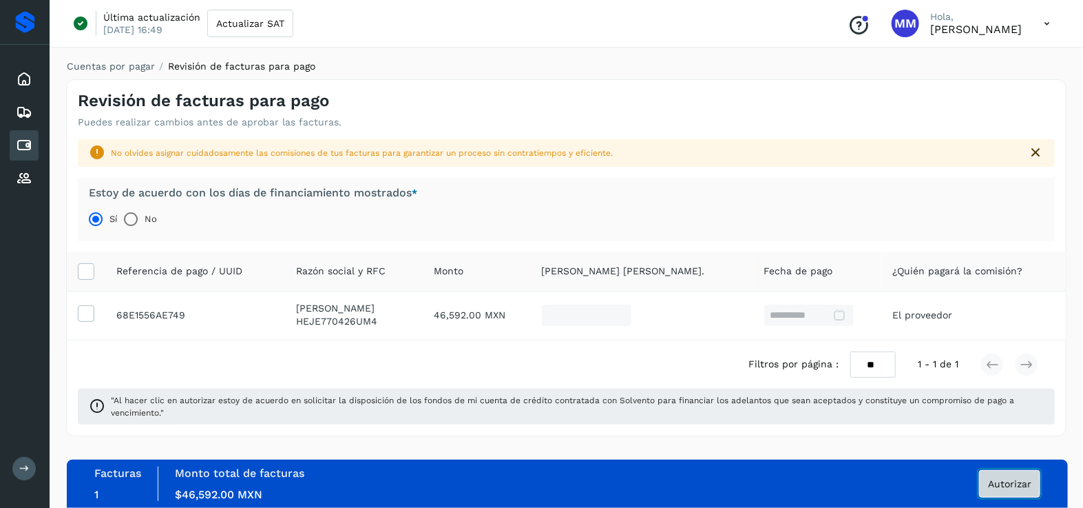
click at [1023, 481] on span "Autorizar" at bounding box center [1009, 484] width 43 height 10
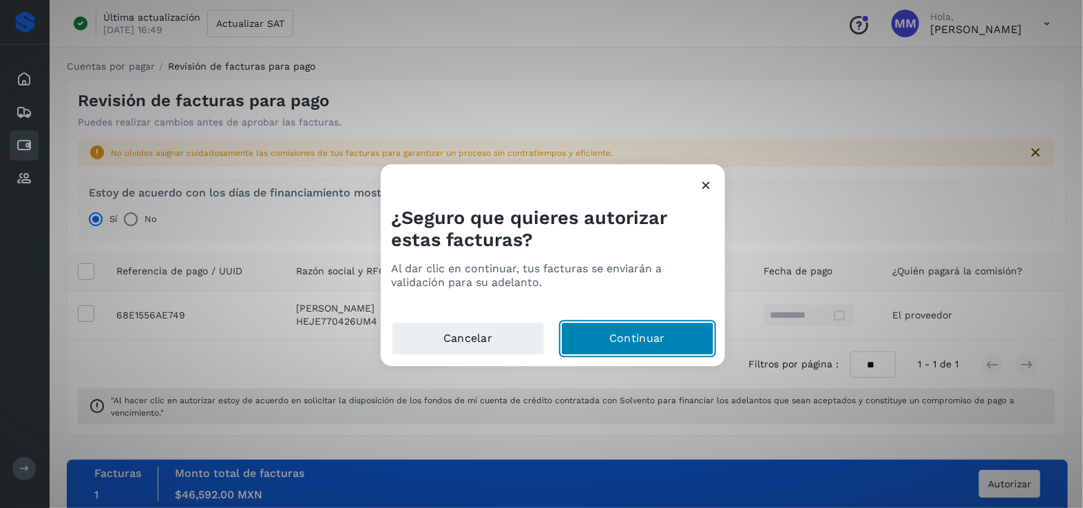
click at [677, 335] on button "Continuar" at bounding box center [637, 338] width 153 height 33
